Goal: Find specific fact: Find specific fact

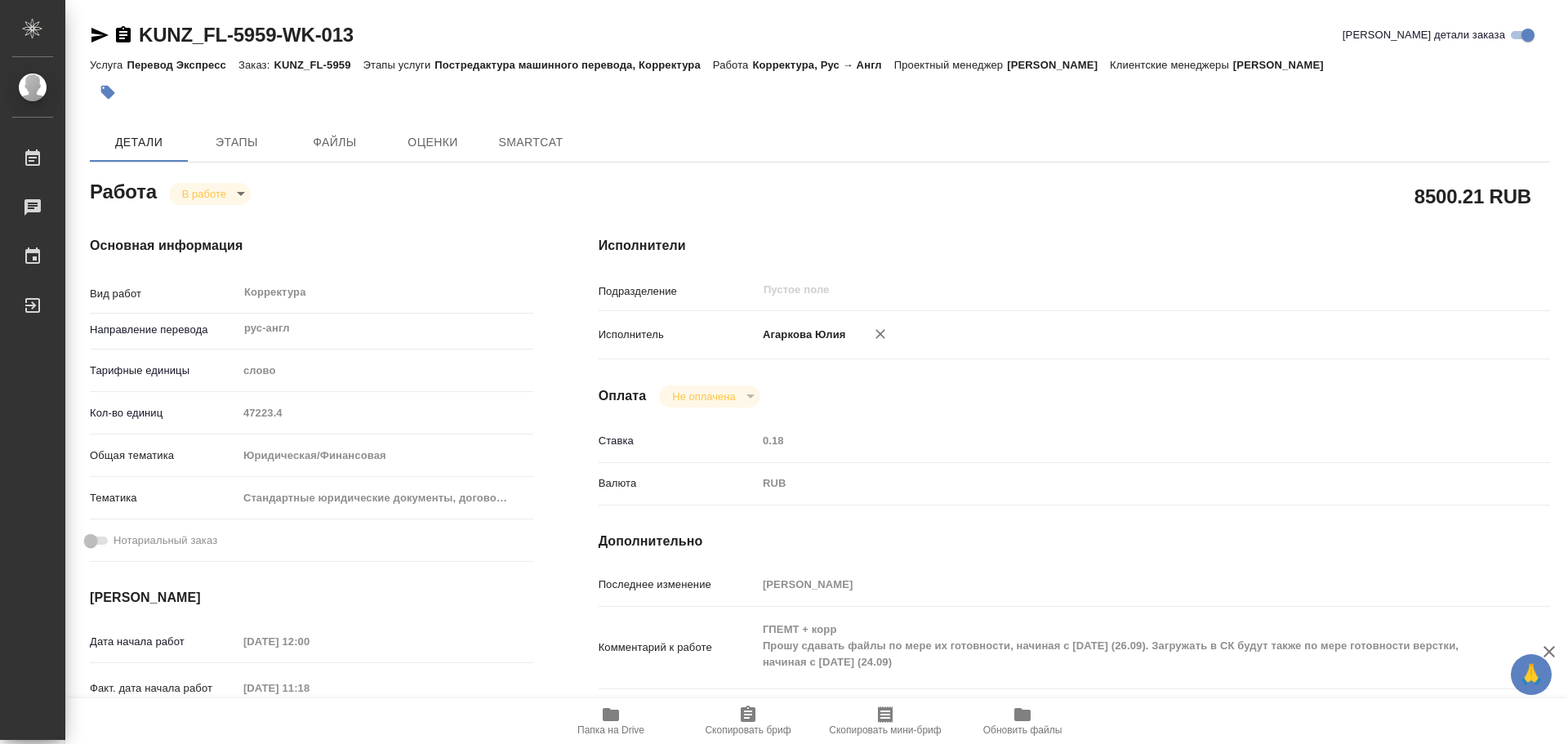
type textarea "x"
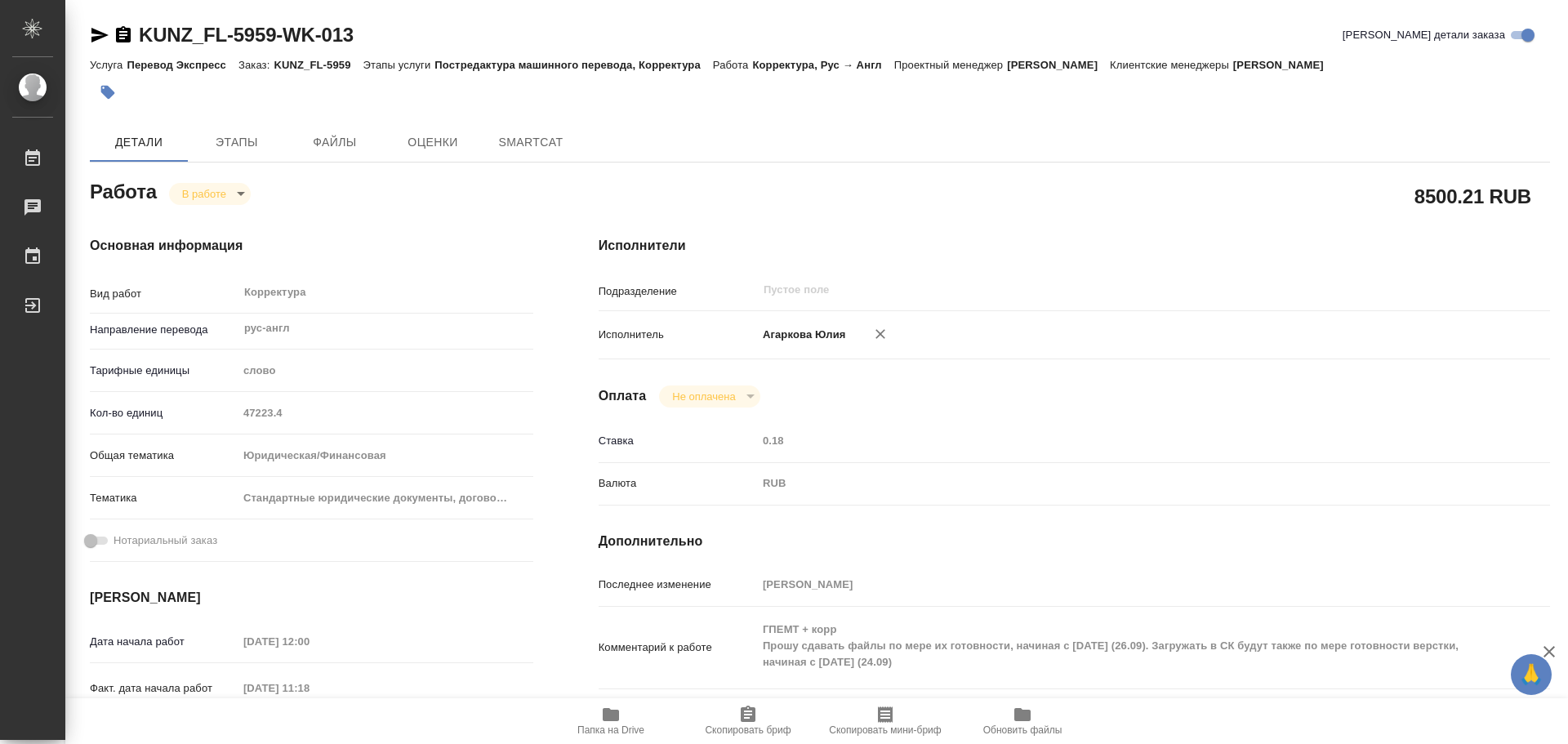
type textarea "x"
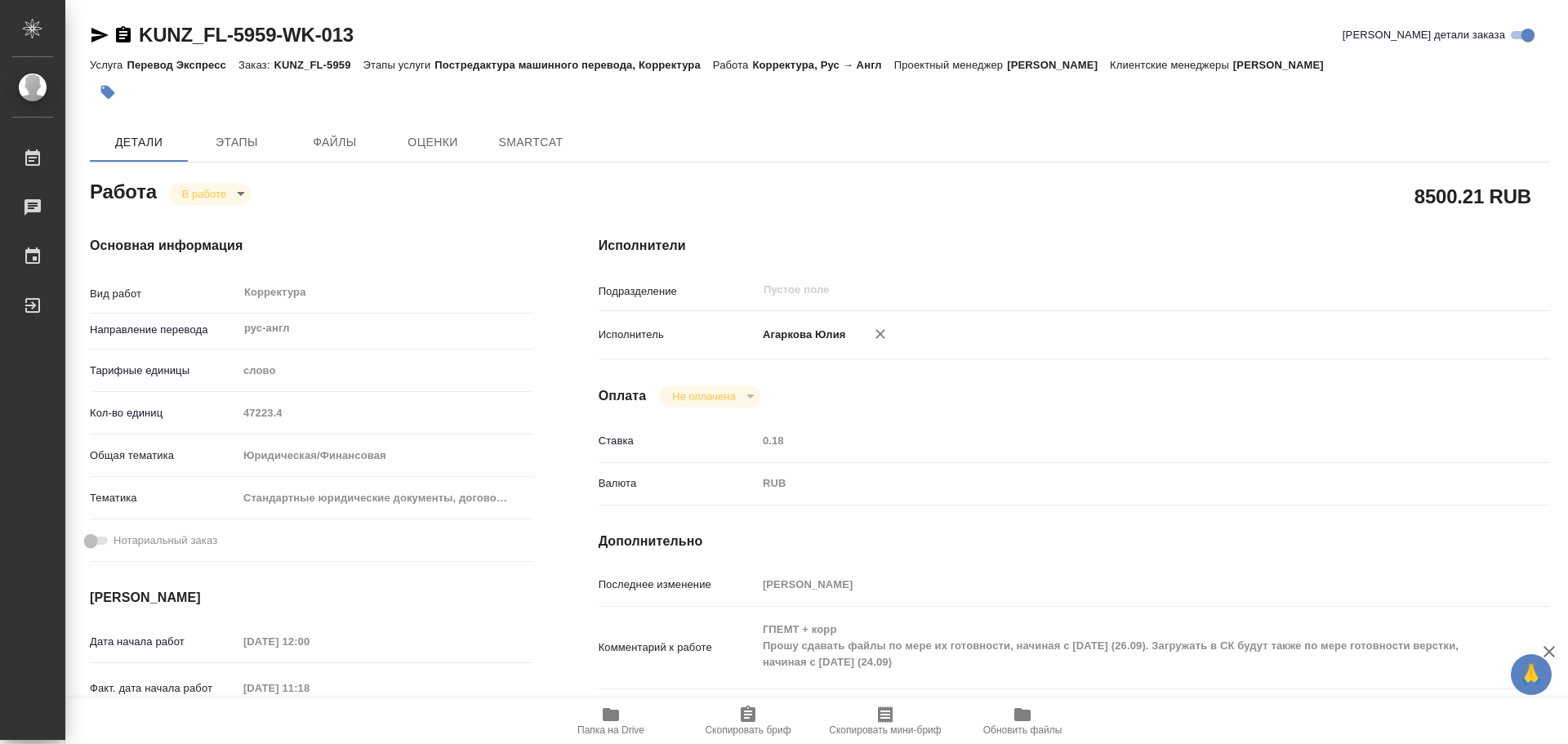
type textarea "x"
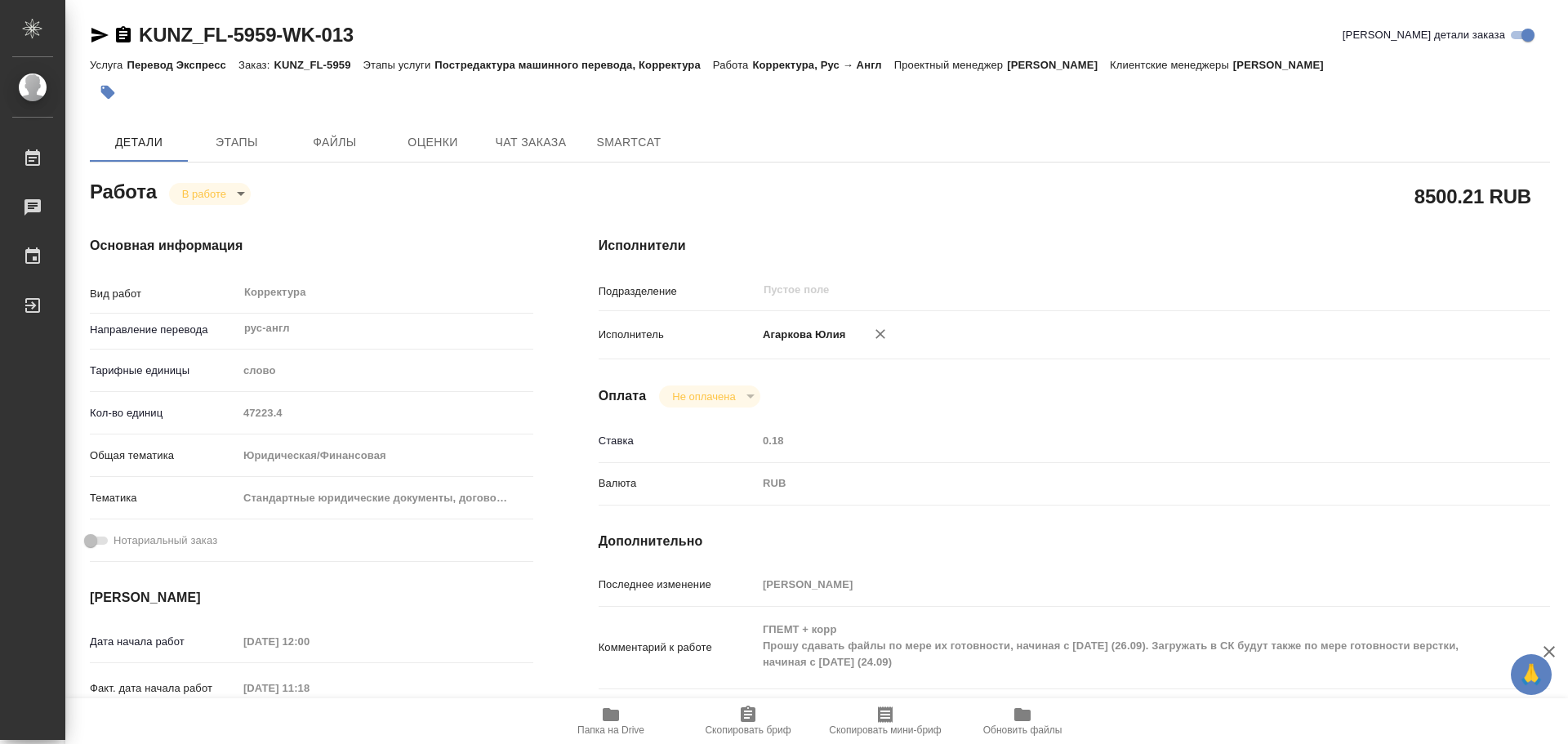
type textarea "x"
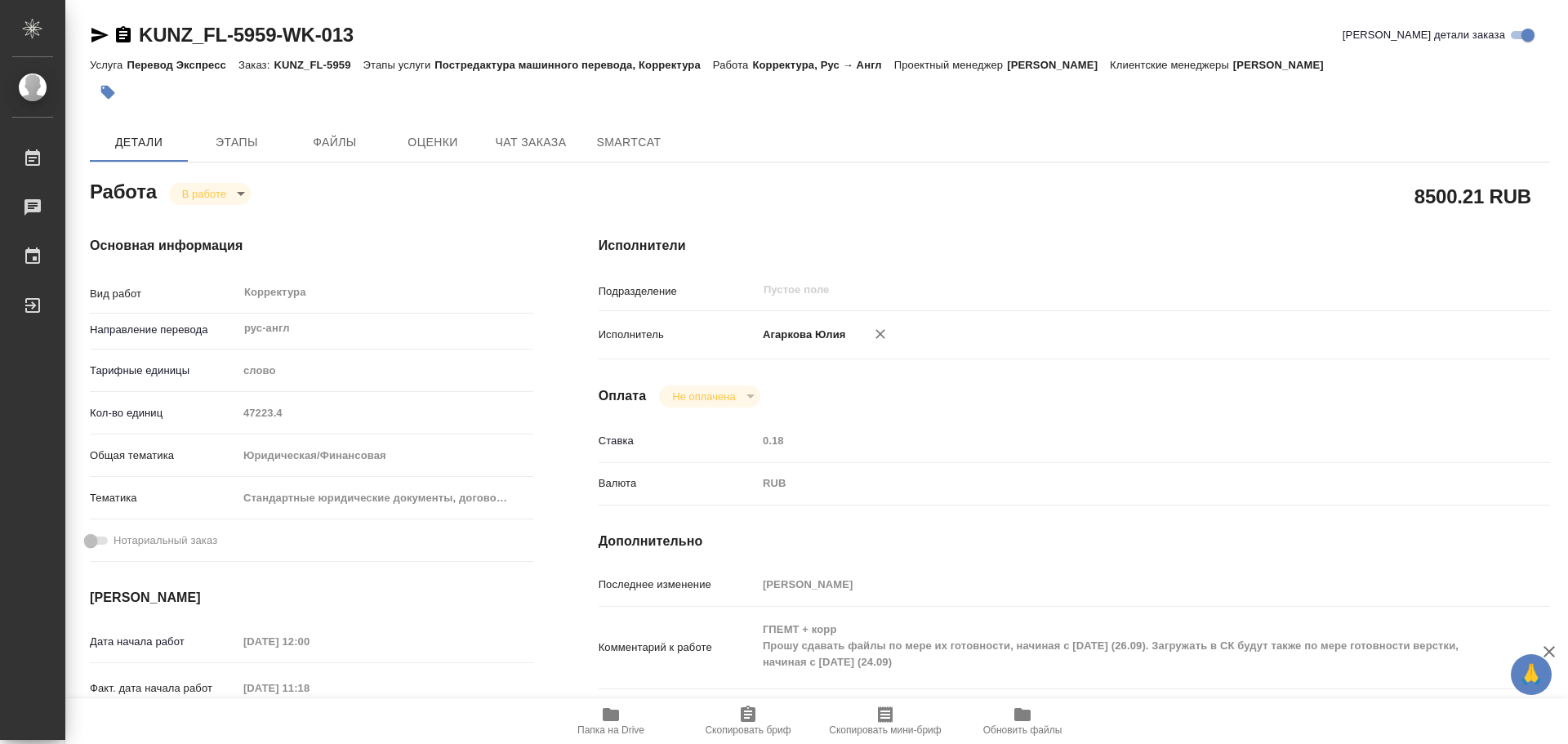
type textarea "x"
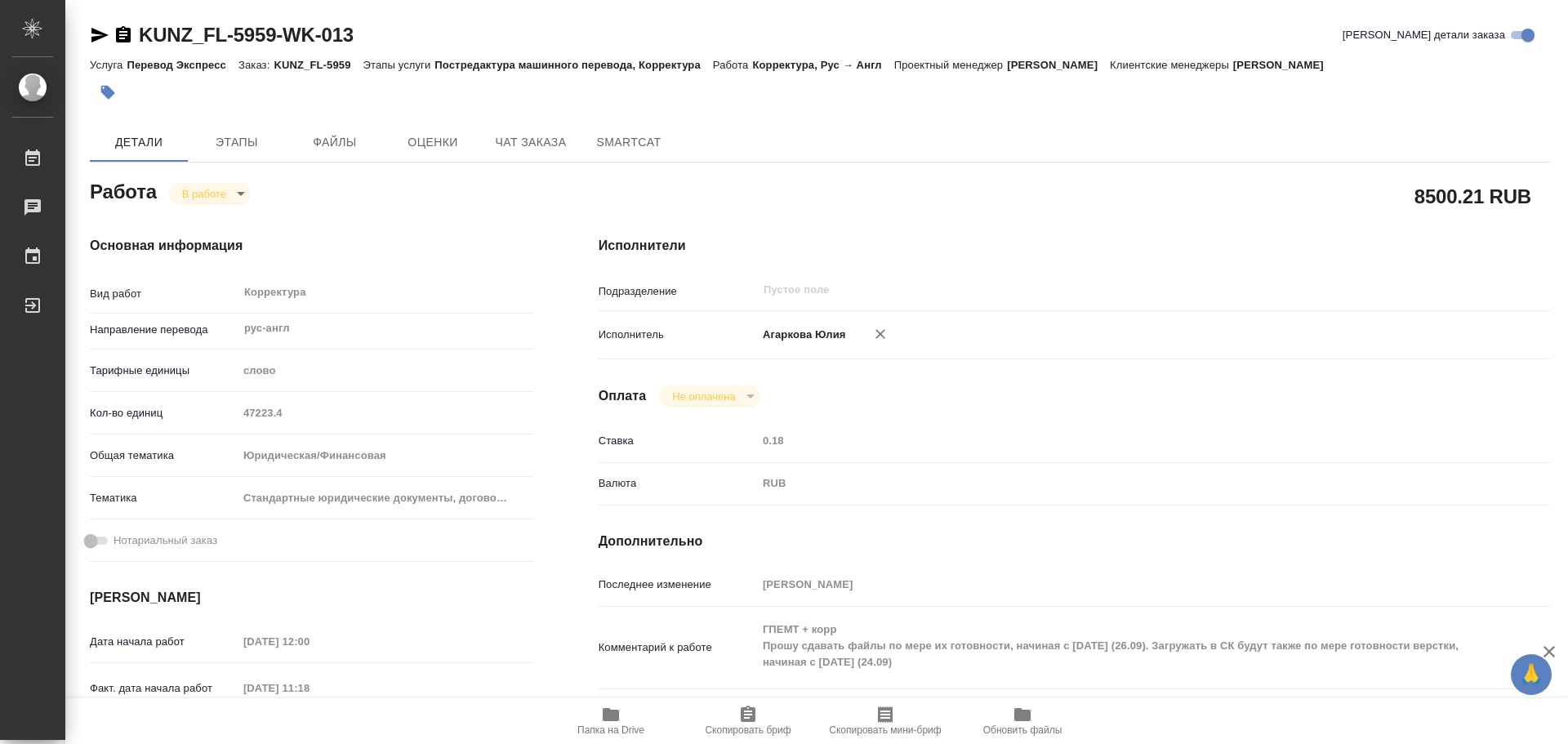
click at [279, 61] on p "KUNZ_FL-5959" at bounding box center [318, 64] width 89 height 12
drag, startPoint x: 276, startPoint y: 64, endPoint x: 352, endPoint y: 59, distance: 76.2
click at [352, 59] on p "KUNZ_FL-5959" at bounding box center [318, 64] width 89 height 12
copy p "KUNZ_FL-5959"
